Goal: Download file/media

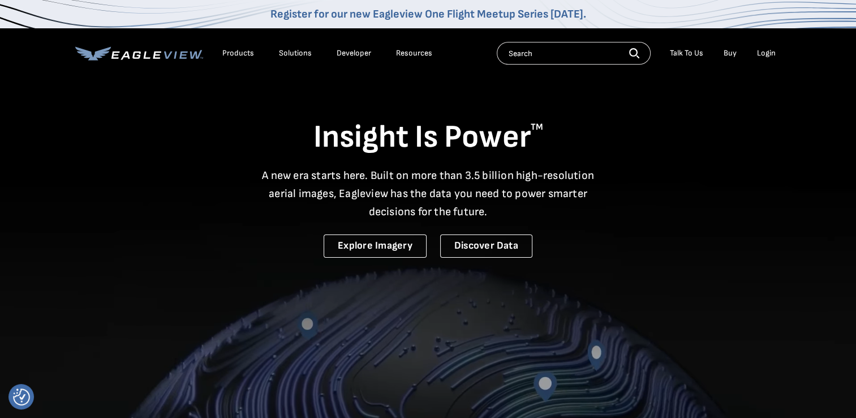
click at [791, 58] on nav "Register for our new Eagleview One Flight Meetup Series [DATE]. Products Soluti…" at bounding box center [428, 39] width 856 height 78
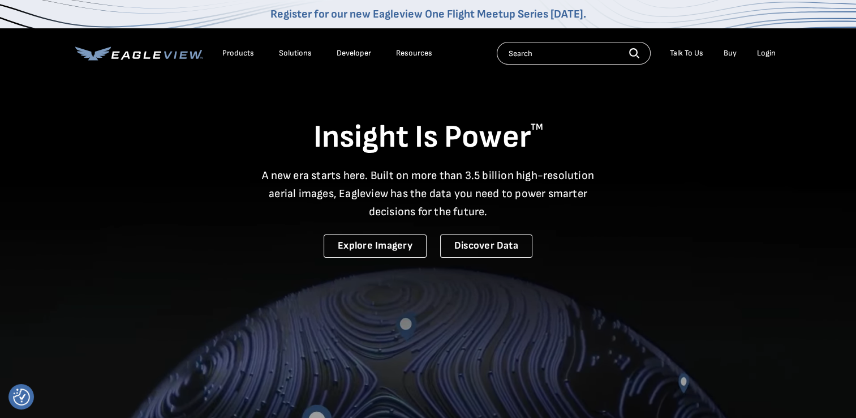
click at [774, 56] on div "Login" at bounding box center [766, 53] width 19 height 10
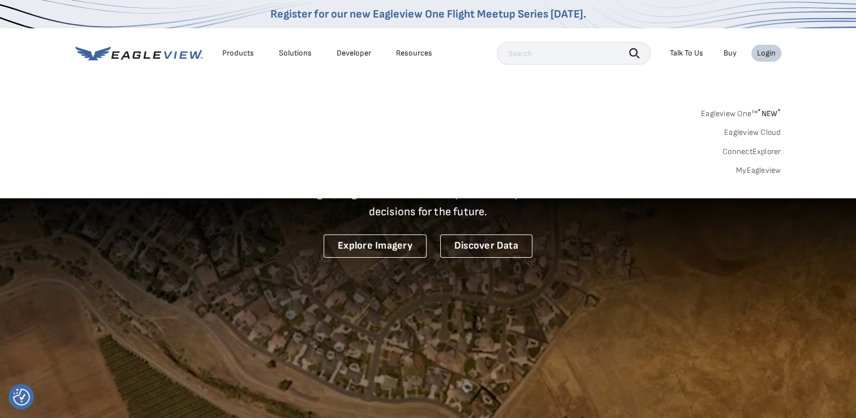
click at [763, 169] on link "MyEagleview" at bounding box center [758, 170] width 45 height 10
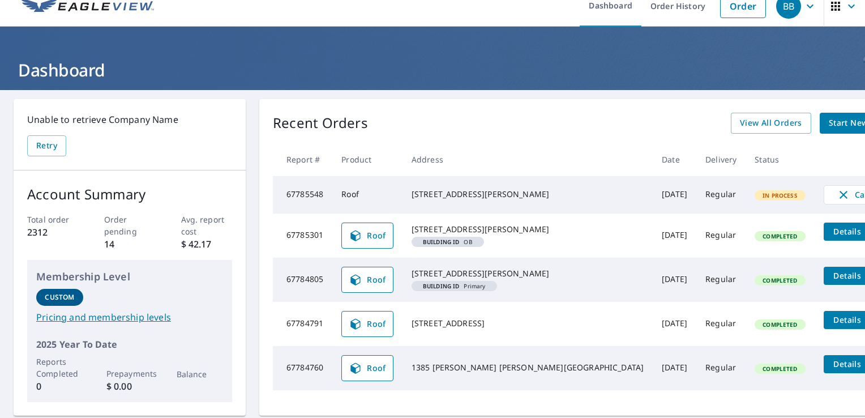
scroll to position [57, 0]
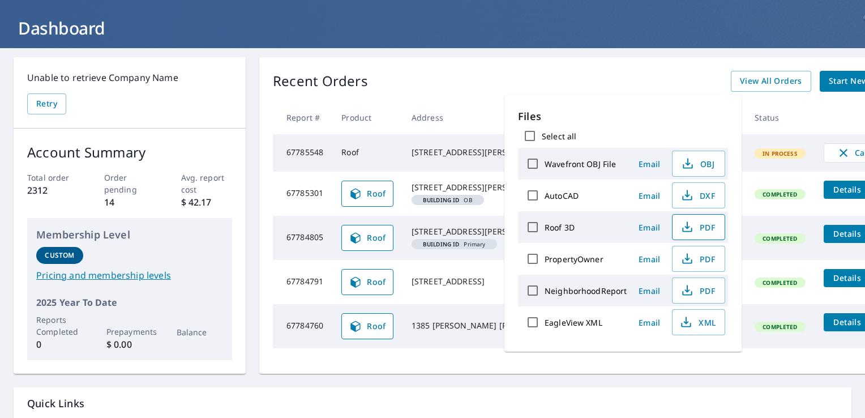
click at [708, 227] on span "PDF" at bounding box center [697, 227] width 36 height 14
